Goal: Find specific page/section: Find specific page/section

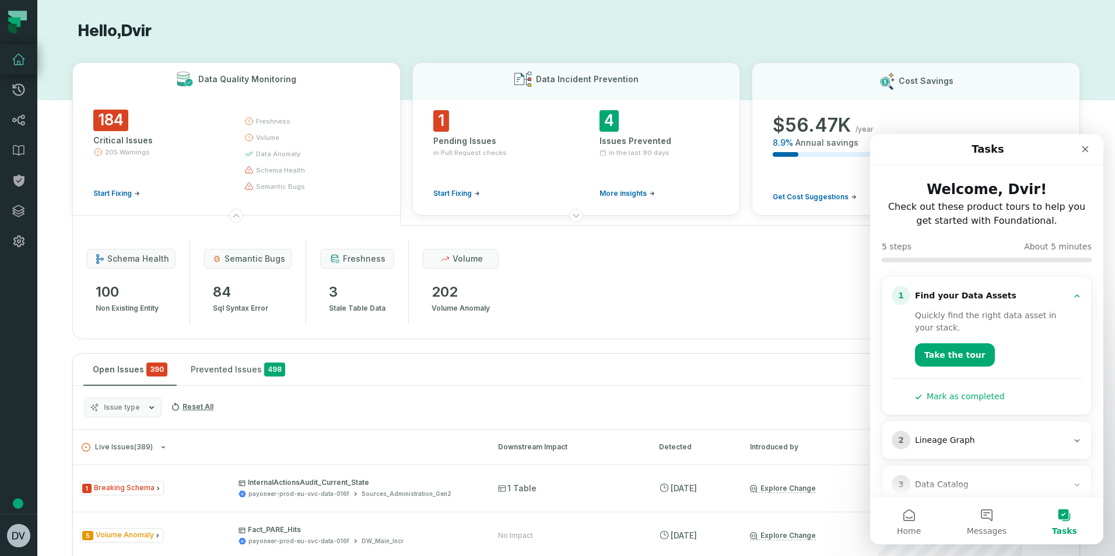
scroll to position [1060, 0]
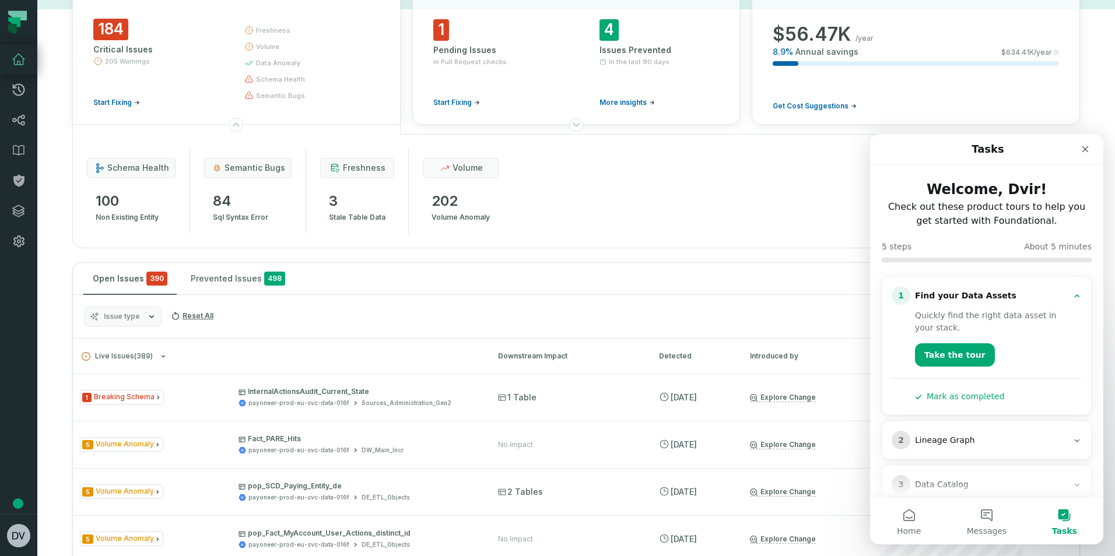
scroll to position [69, 0]
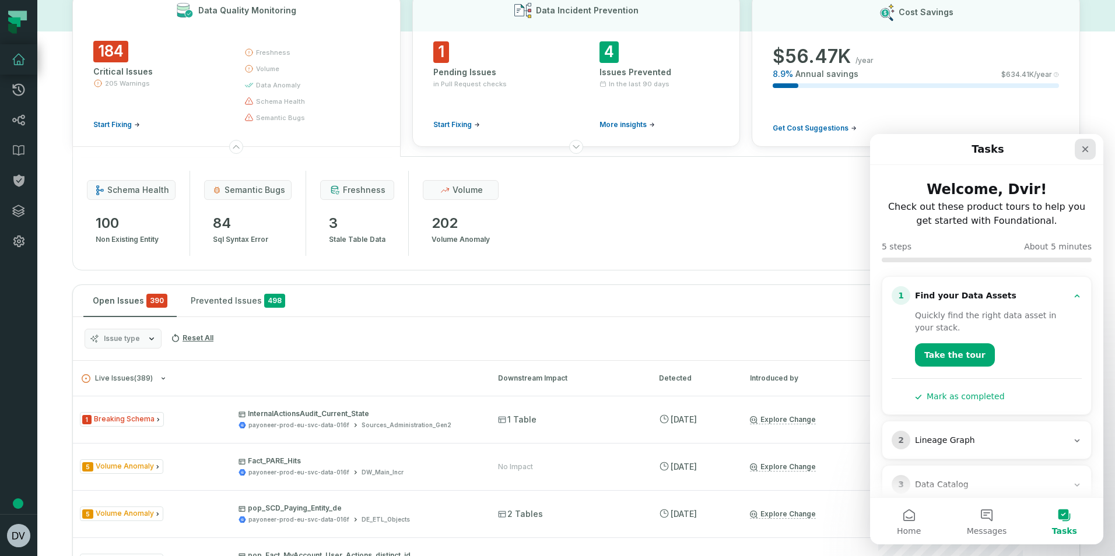
click at [1085, 150] on icon "Close" at bounding box center [1085, 149] width 6 height 6
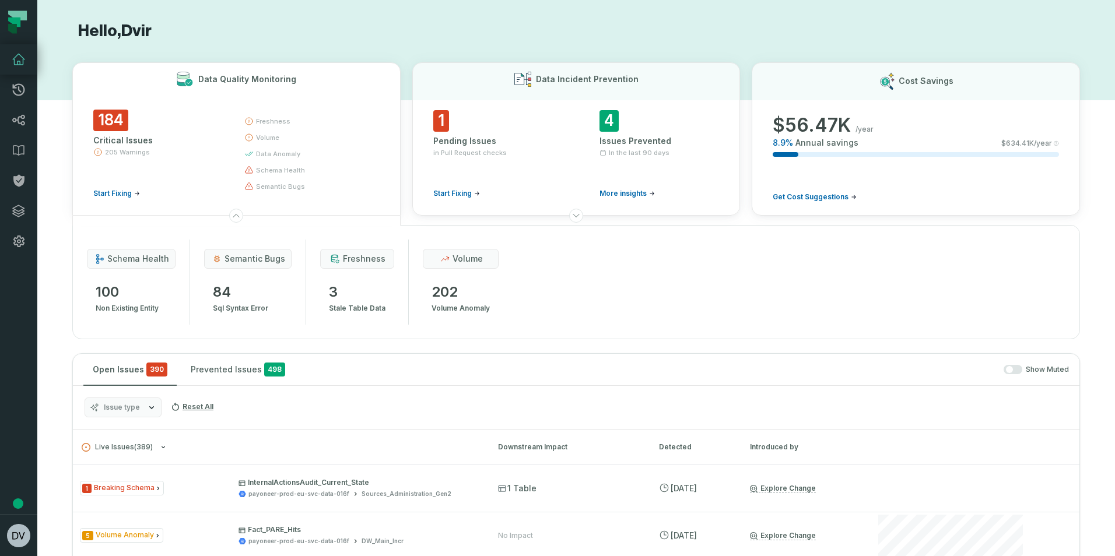
scroll to position [0, 0]
click at [14, 87] on icon at bounding box center [19, 90] width 12 height 12
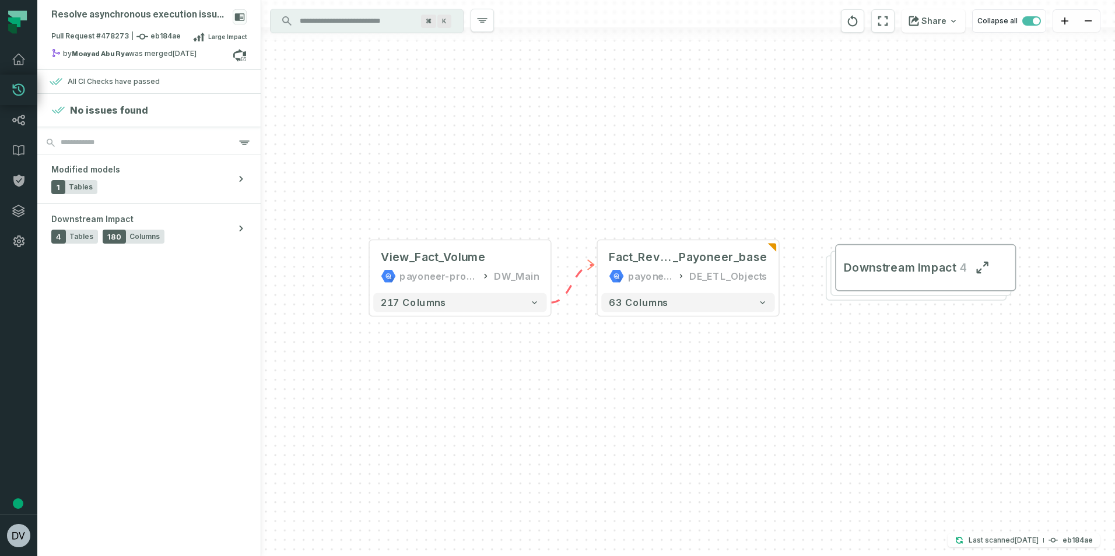
click at [349, 23] on input "Discovery Provider cmdk menu" at bounding box center [356, 21] width 127 height 19
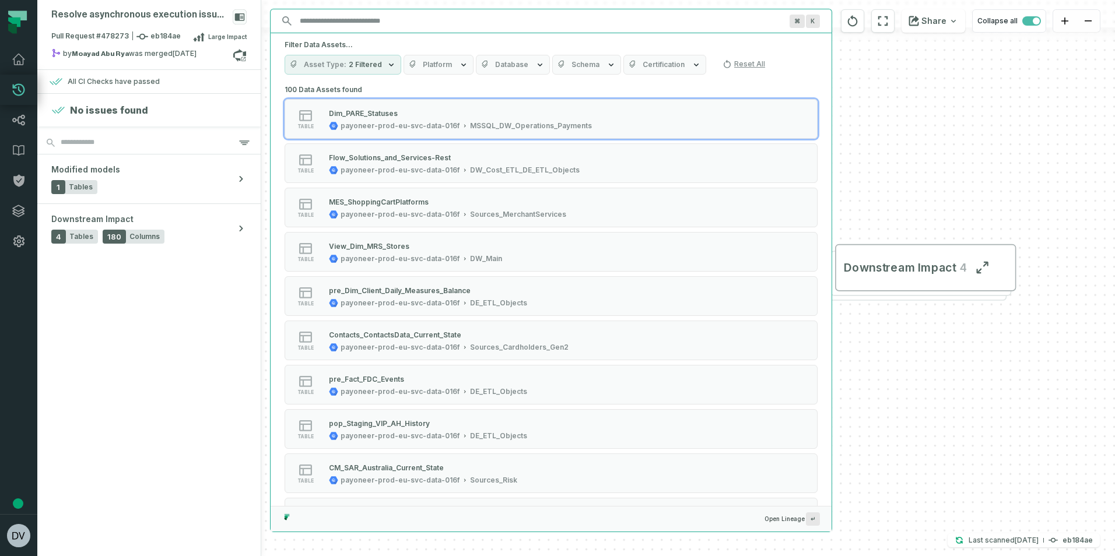
click at [349, 23] on input "Discovery Provider cmdk menu" at bounding box center [541, 21] width 496 height 19
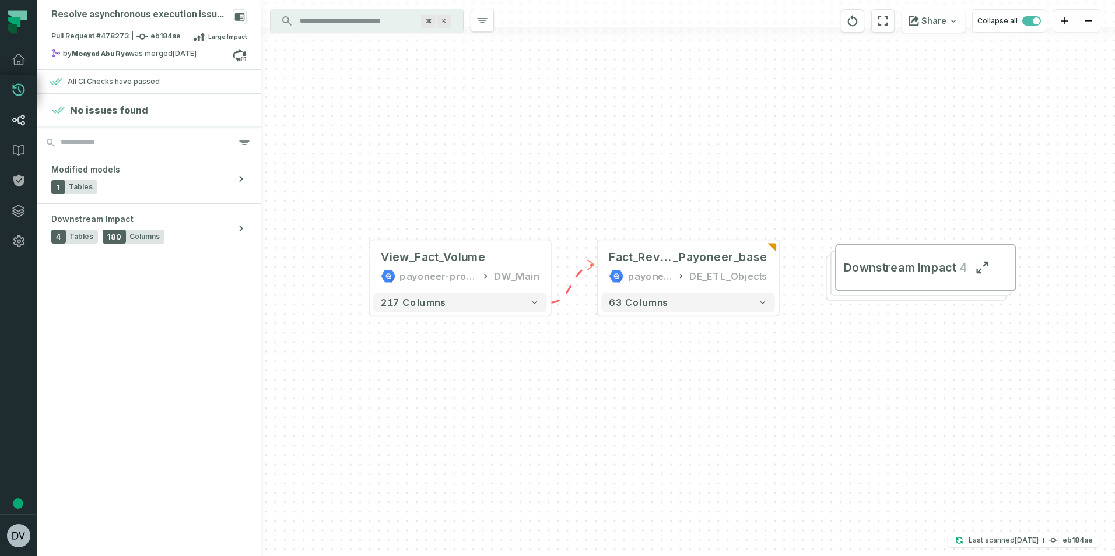
click at [19, 125] on icon at bounding box center [19, 120] width 14 height 14
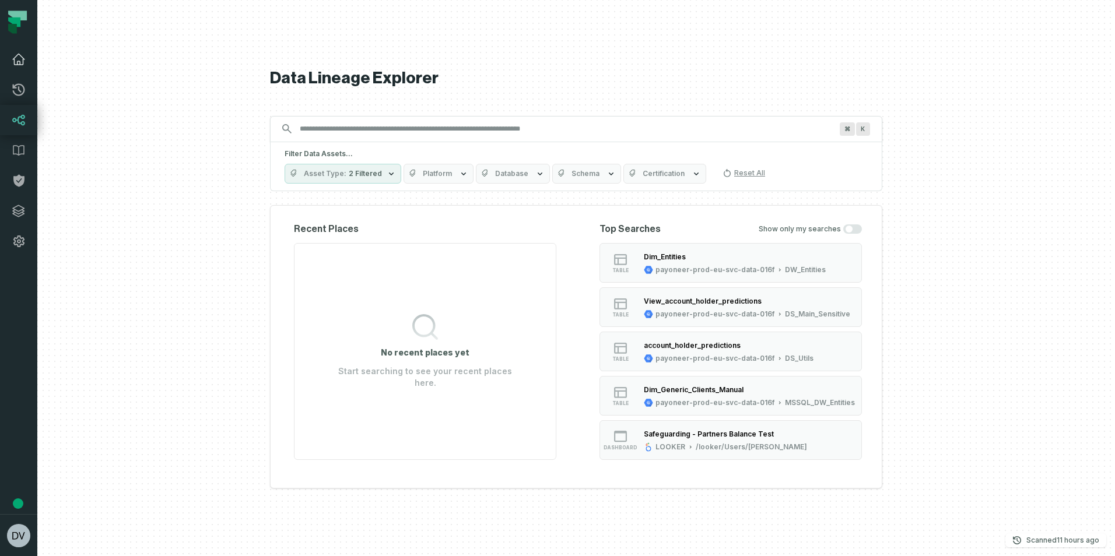
click at [22, 59] on icon at bounding box center [19, 59] width 14 height 14
